Goal: Task Accomplishment & Management: Complete application form

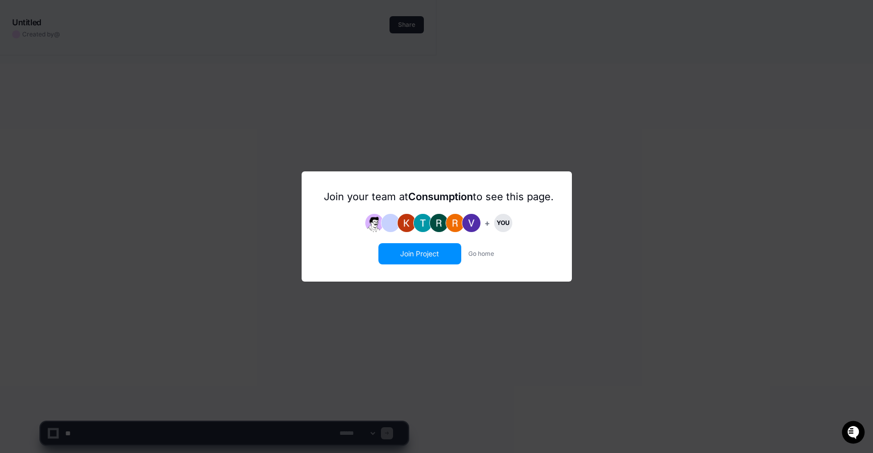
click at [436, 254] on button "Join Project" at bounding box center [420, 253] width 81 height 19
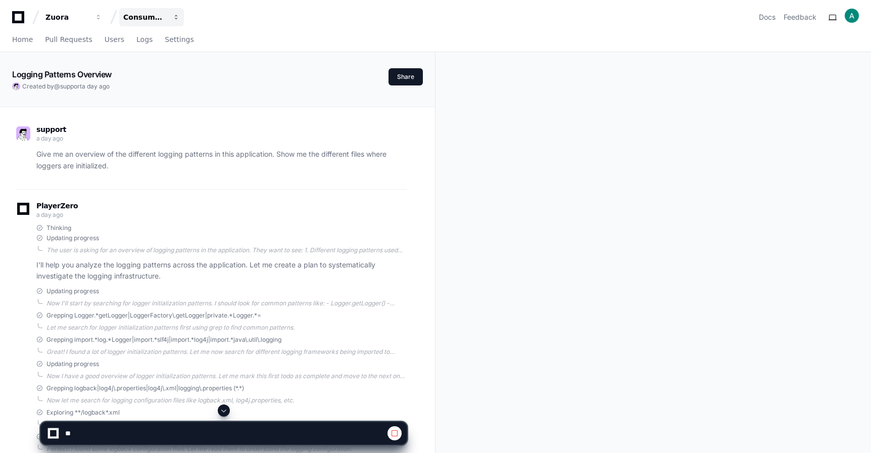
click at [89, 14] on div "Consumption" at bounding box center [66, 17] width 43 height 10
click at [252, 9] on div "Zuora Consumption Projects Join or create a project C Consumption Docs Feedback" at bounding box center [435, 17] width 847 height 18
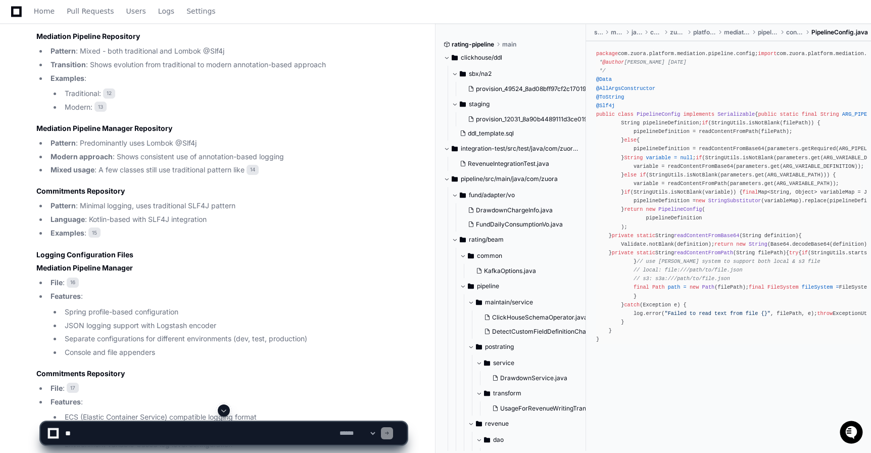
scroll to position [1468, 0]
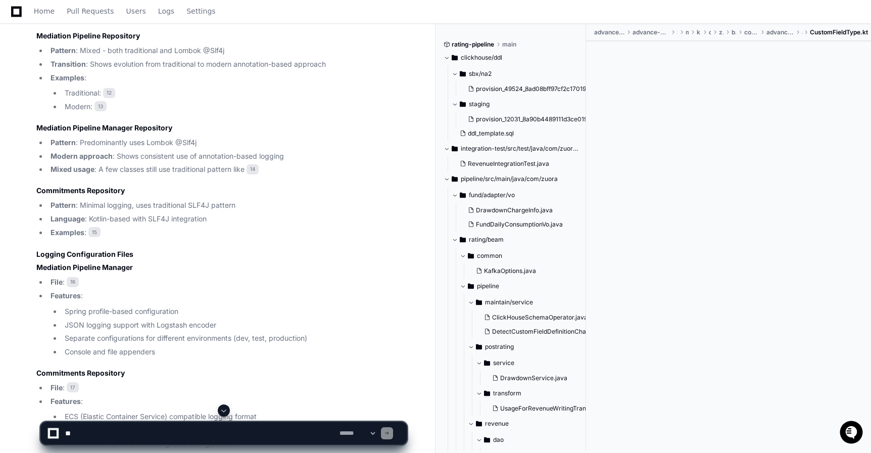
click at [94, 237] on span "15" at bounding box center [94, 232] width 12 height 10
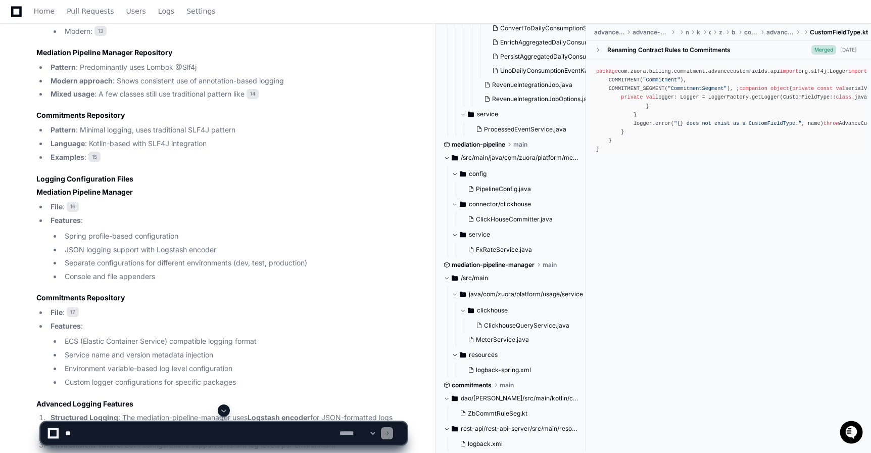
scroll to position [1559, 0]
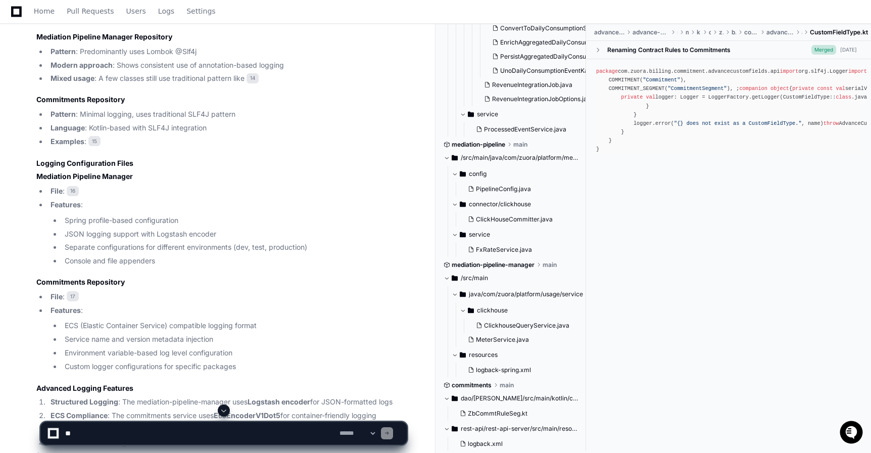
click at [501, 414] on div at bounding box center [542, 428] width 212 height 49
click at [507, 415] on div at bounding box center [542, 428] width 212 height 49
click at [472, 412] on div at bounding box center [542, 428] width 212 height 49
click at [471, 446] on div at bounding box center [542, 428] width 212 height 49
click at [482, 410] on div at bounding box center [542, 428] width 212 height 49
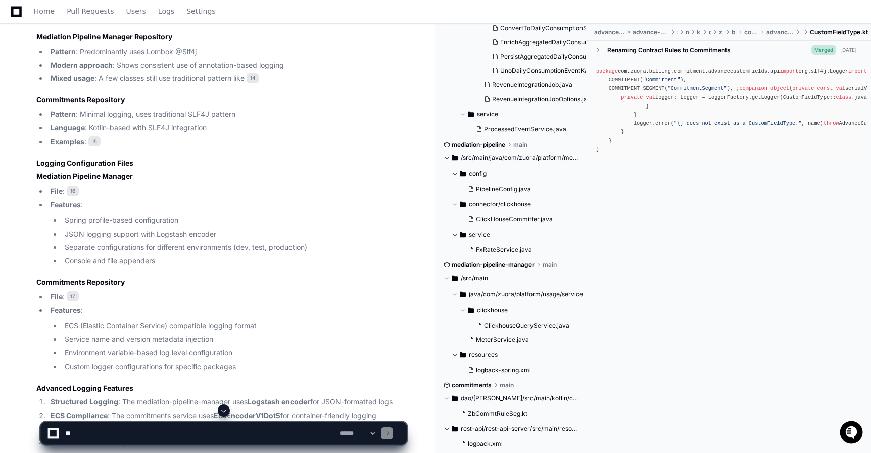
click at [476, 411] on div at bounding box center [542, 428] width 212 height 49
click at [483, 415] on div at bounding box center [542, 428] width 212 height 49
click at [486, 447] on div at bounding box center [542, 428] width 212 height 49
click at [103, 287] on h4 "Commitments Repository" at bounding box center [221, 282] width 370 height 10
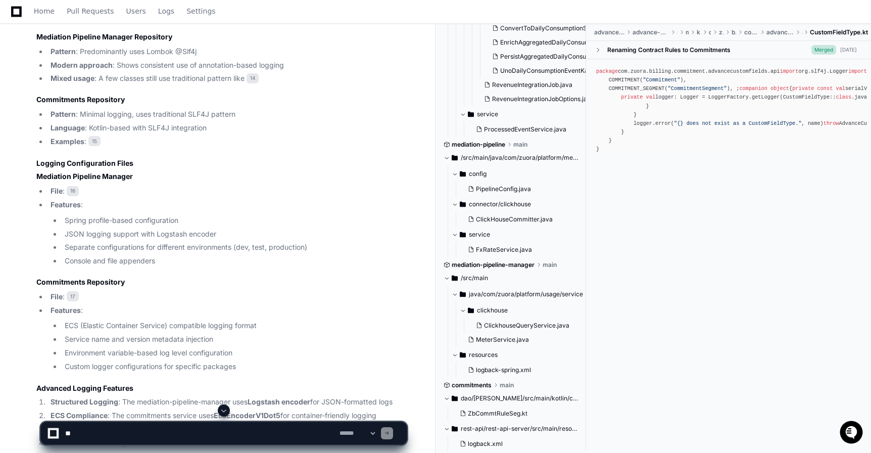
click at [530, 394] on button "dao/dao-jooq/src/main/kotlin/com/zuora/billing/commitment/jooq/pojo/tables" at bounding box center [511, 398] width 135 height 16
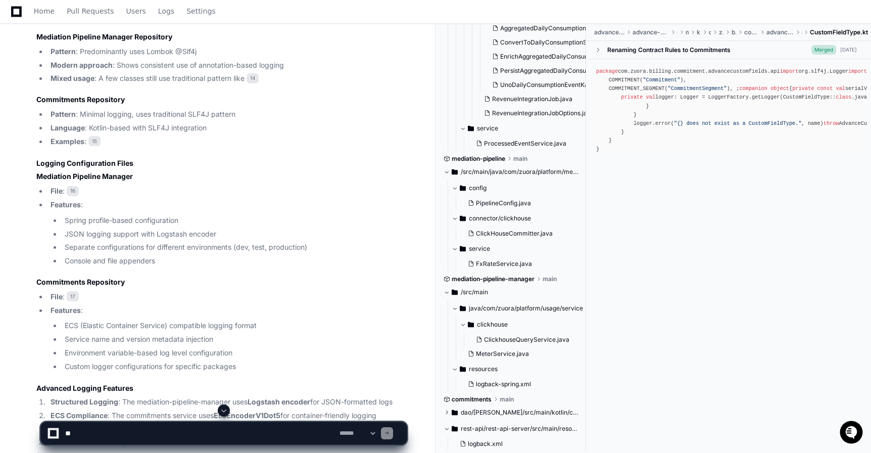
click at [494, 413] on div at bounding box center [542, 428] width 212 height 49
click at [525, 413] on div at bounding box center [542, 428] width 212 height 49
click at [446, 413] on div at bounding box center [542, 428] width 212 height 49
click at [449, 410] on div at bounding box center [542, 428] width 212 height 49
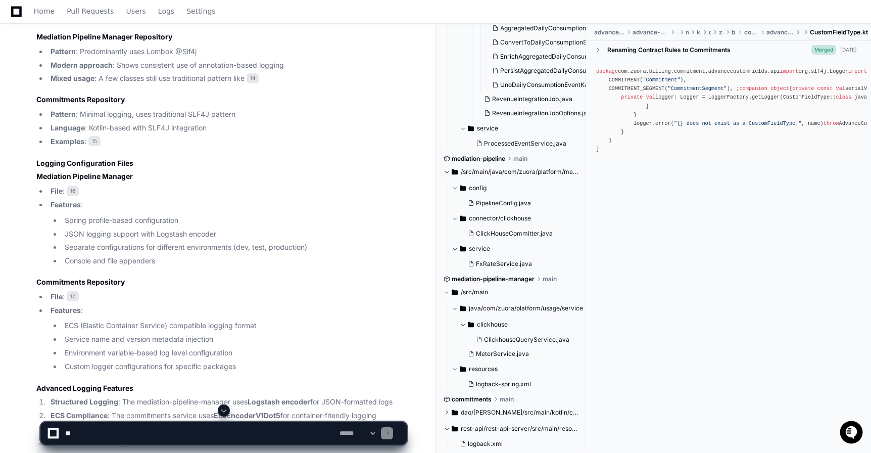
click at [449, 410] on div at bounding box center [542, 428] width 212 height 49
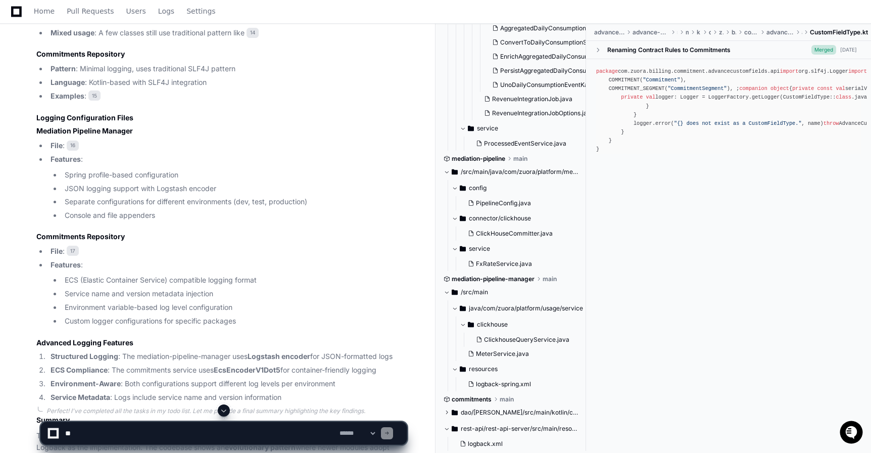
scroll to position [1624, 0]
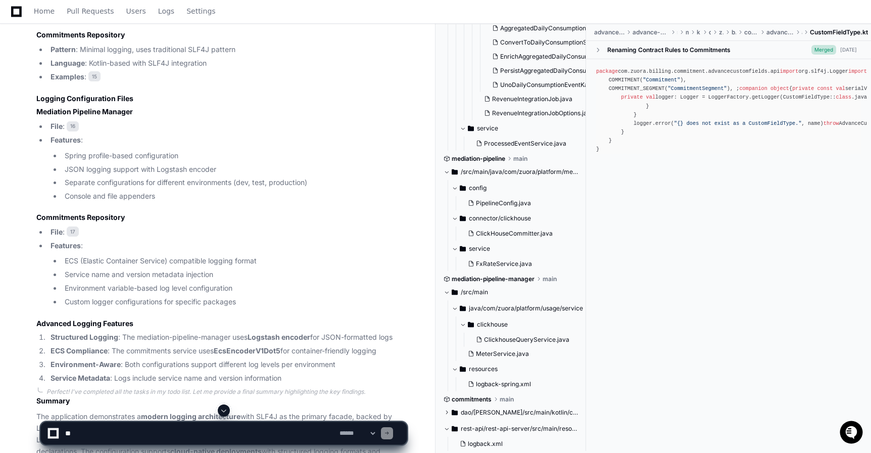
click at [449, 410] on div at bounding box center [542, 428] width 212 height 49
click at [487, 384] on span "logback-spring.xml" at bounding box center [503, 384] width 55 height 8
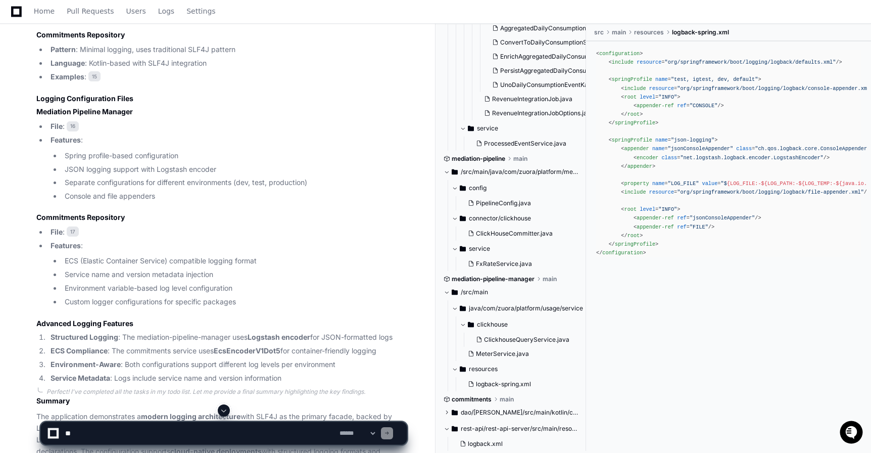
click at [475, 446] on div at bounding box center [542, 428] width 212 height 49
click at [475, 444] on div at bounding box center [542, 428] width 212 height 49
click at [452, 428] on div at bounding box center [542, 428] width 212 height 49
click at [464, 442] on div at bounding box center [542, 428] width 212 height 49
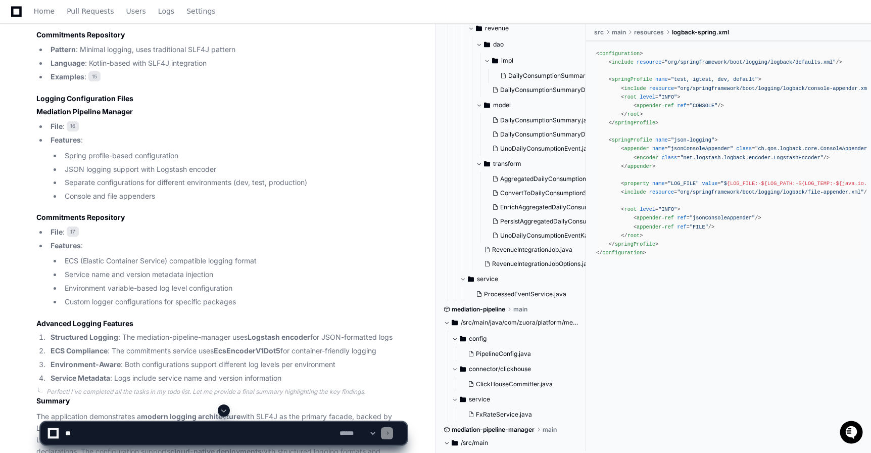
scroll to position [546, 0]
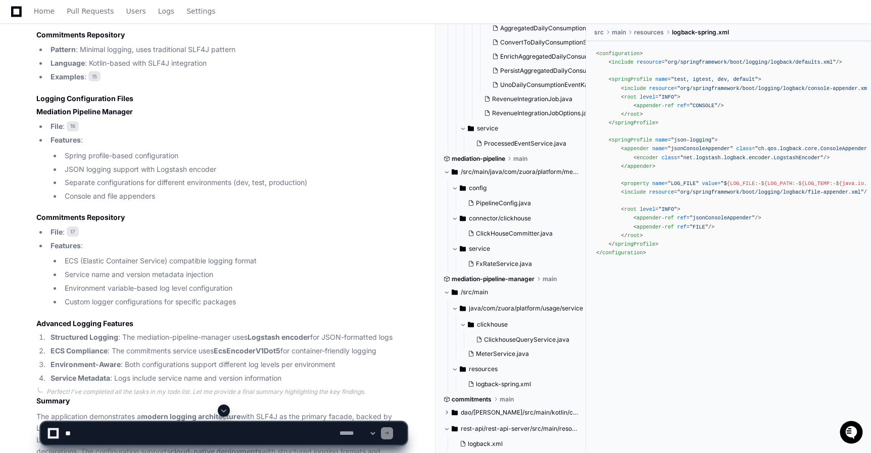
click at [447, 412] on div at bounding box center [542, 428] width 212 height 49
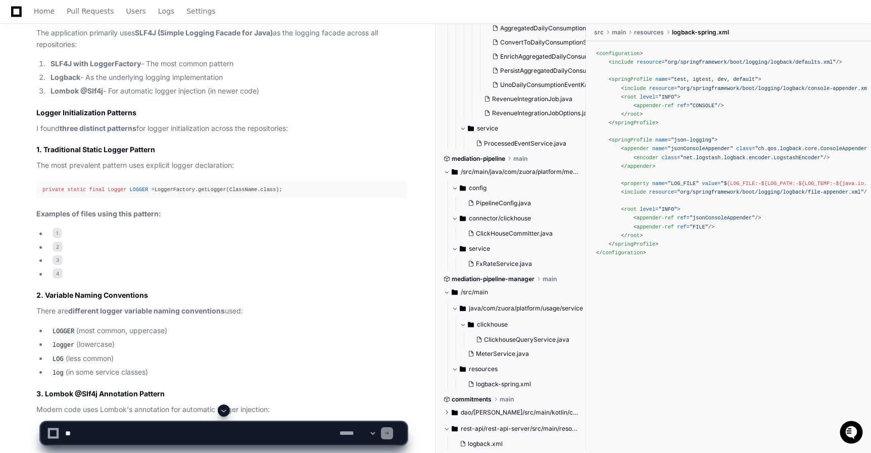
scroll to position [716, 0]
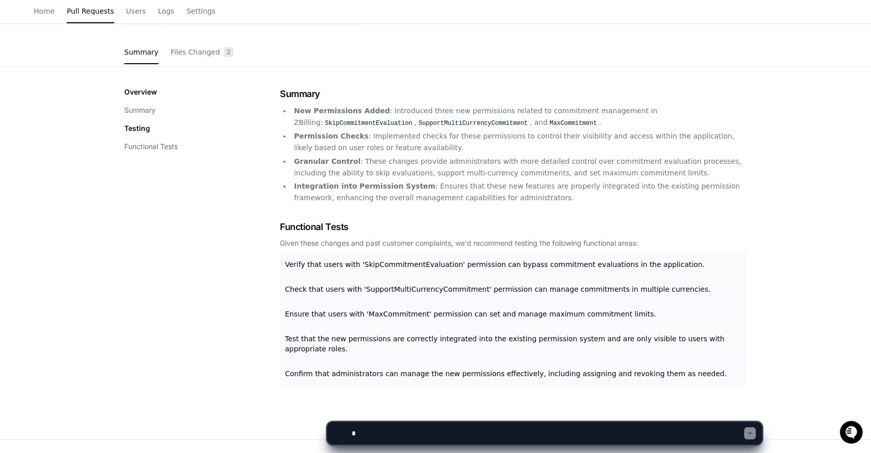
scroll to position [135, 0]
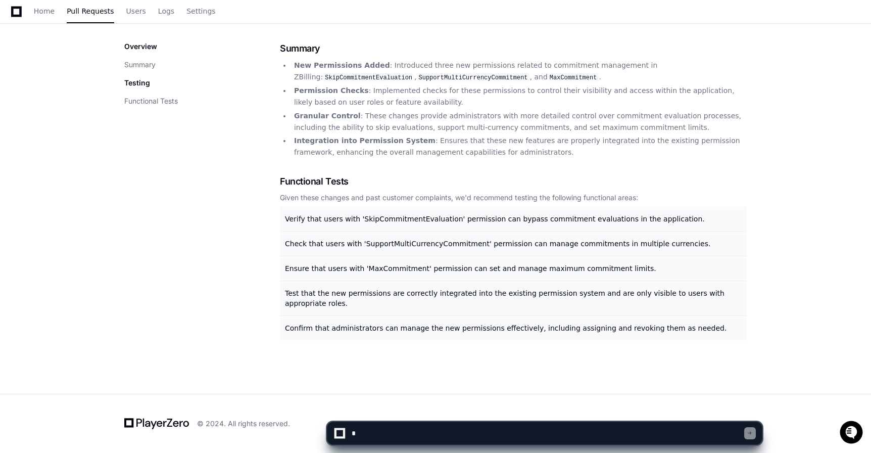
click at [372, 433] on textarea at bounding box center [547, 433] width 395 height 22
type textarea "*"
type textarea "**********"
click at [854, 429] on icon "Open customer support" at bounding box center [851, 431] width 13 height 13
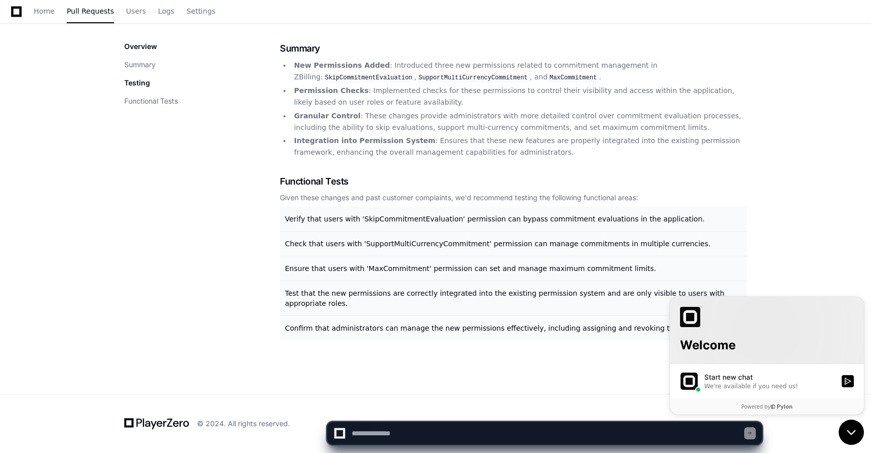
click at [854, 429] on icon "Open customer support" at bounding box center [851, 431] width 25 height 25
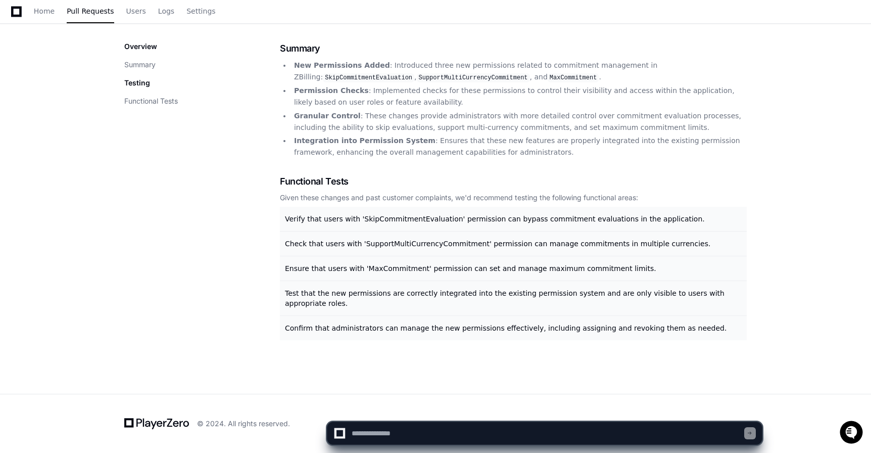
click at [572, 396] on div "© 2024. All rights reserved. All systems normal" at bounding box center [435, 423] width 647 height 59
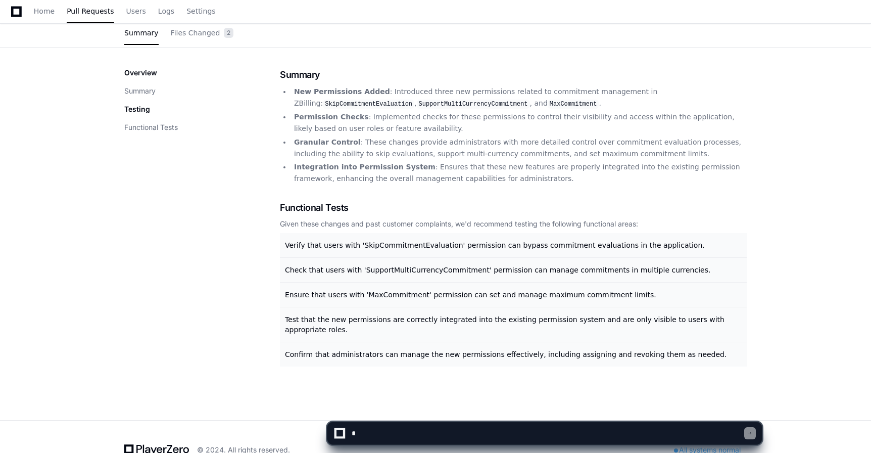
scroll to position [135, 0]
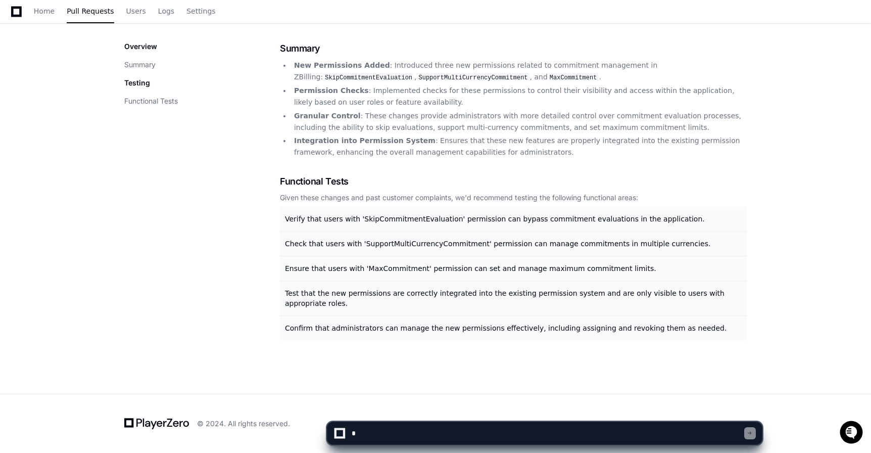
click at [418, 427] on textarea at bounding box center [547, 433] width 395 height 22
type textarea "**********"
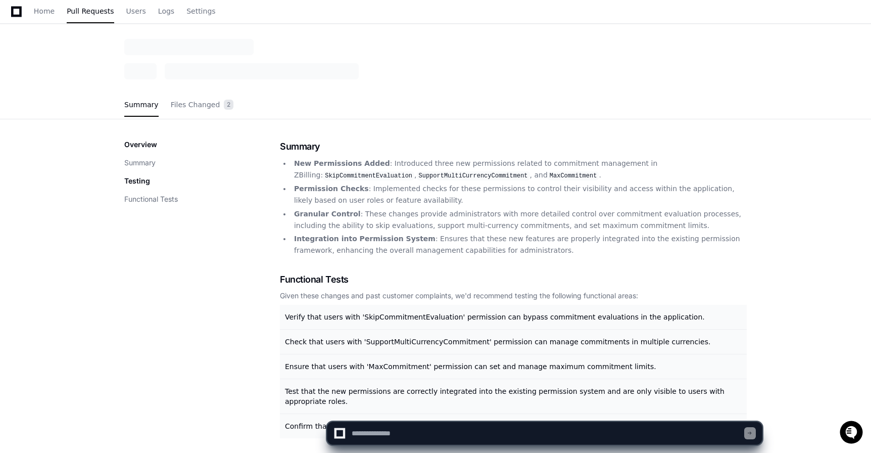
scroll to position [0, 0]
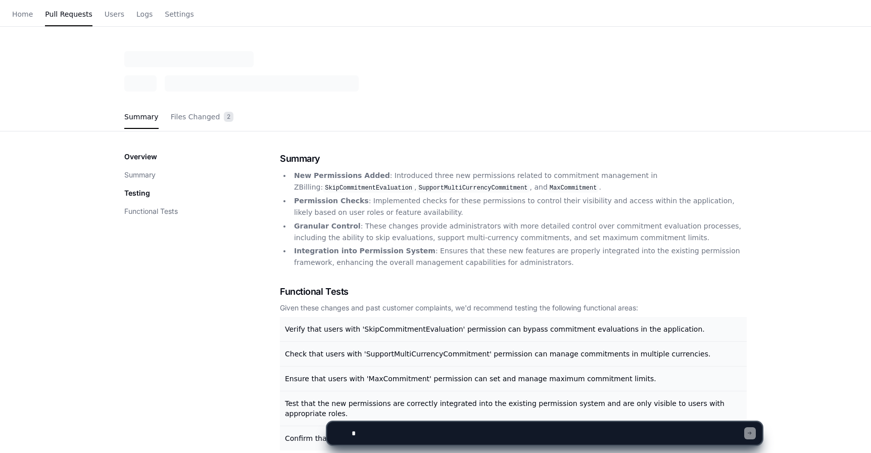
scroll to position [135, 0]
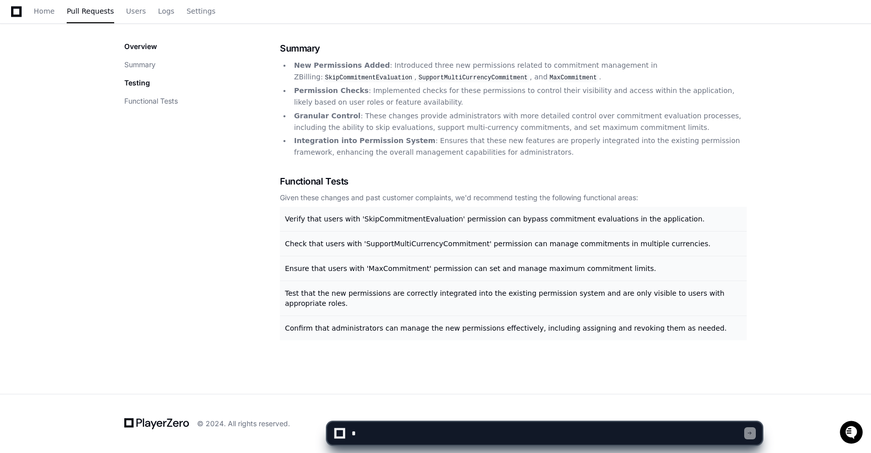
drag, startPoint x: 626, startPoint y: 432, endPoint x: 627, endPoint y: 355, distance: 76.3
click at [627, 355] on div "Overview Summary Testing Functional Tests Summary New Permissions Added : Intro…" at bounding box center [435, 190] width 647 height 339
click at [624, 364] on div "Summary Files Changed 2 Overview Summary Testing Functional Tests Summary New P…" at bounding box center [435, 167] width 871 height 453
